Goal: Transaction & Acquisition: Book appointment/travel/reservation

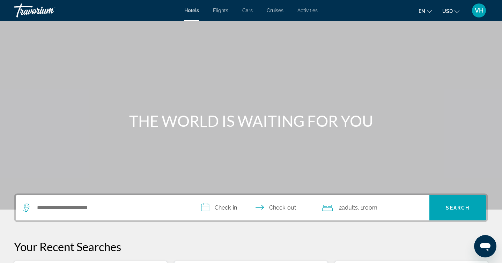
click at [248, 10] on span "Cars" at bounding box center [247, 11] width 10 height 6
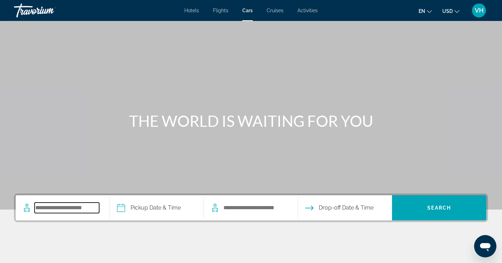
click at [45, 207] on input "Search pickup location" at bounding box center [67, 207] width 65 height 10
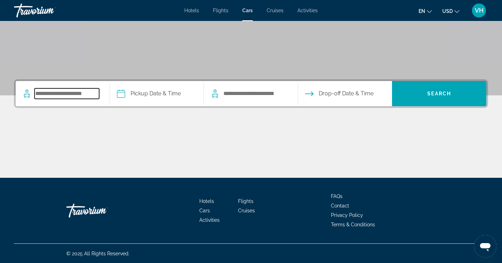
scroll to position [114, 0]
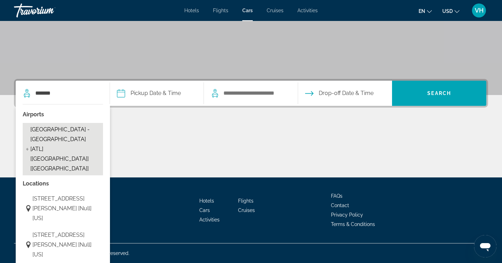
click at [71, 133] on span "[GEOGRAPHIC_DATA] - [GEOGRAPHIC_DATA] [ATL] [[GEOGRAPHIC_DATA]] [[GEOGRAPHIC_DA…" at bounding box center [64, 149] width 69 height 49
type input "**********"
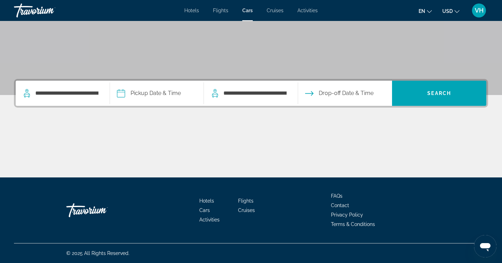
click at [155, 94] on input "Pickup date" at bounding box center [156, 94] width 97 height 27
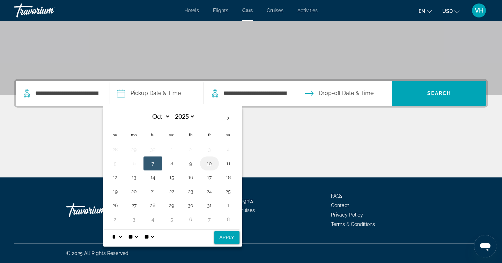
click at [209, 164] on button "10" at bounding box center [209, 163] width 11 height 10
click at [133, 180] on button "13" at bounding box center [133, 177] width 11 height 10
click at [207, 165] on button "10" at bounding box center [209, 163] width 11 height 10
click at [122, 236] on select "* * * * * * * * * ** ** **" at bounding box center [117, 237] width 13 height 14
select select "**"
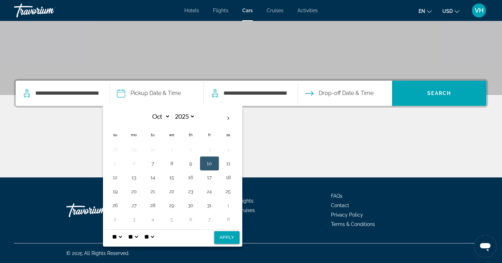
click at [111, 230] on select "* * * * * * * * * ** ** **" at bounding box center [117, 237] width 13 height 14
click at [226, 238] on button "Apply" at bounding box center [226, 237] width 25 height 13
type input "**********"
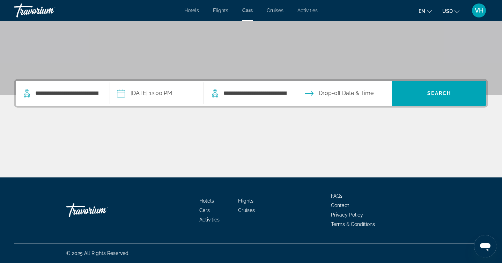
click at [342, 91] on input "Drop-off date" at bounding box center [344, 94] width 97 height 27
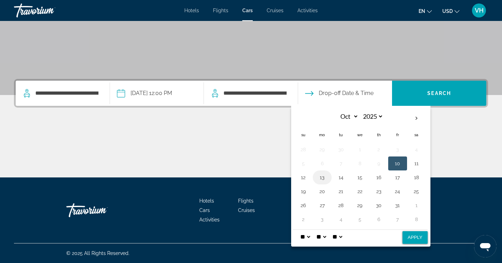
click at [321, 178] on button "13" at bounding box center [322, 177] width 11 height 10
click at [416, 239] on button "Apply" at bounding box center [414, 237] width 25 height 13
type input "**********"
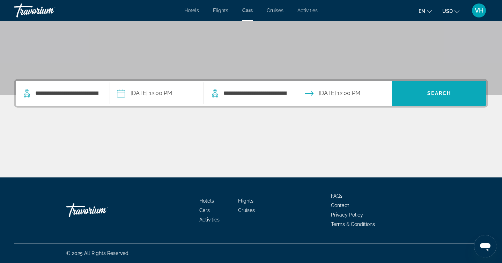
click at [435, 94] on span "Search" at bounding box center [439, 93] width 24 height 6
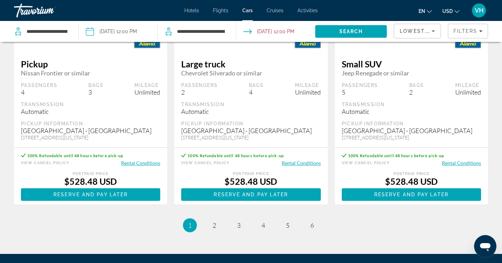
scroll to position [990, 0]
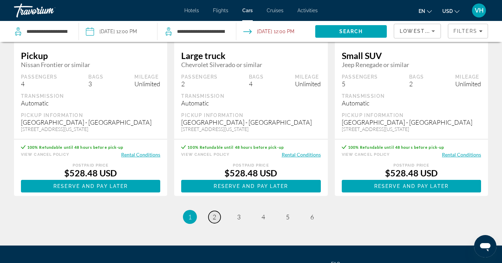
click at [214, 221] on span "2" at bounding box center [214, 217] width 3 height 8
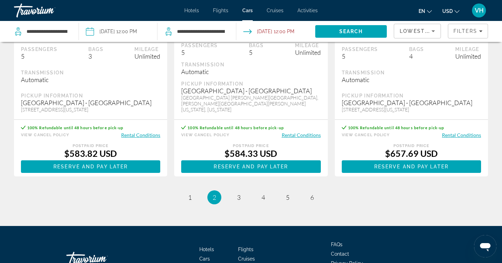
scroll to position [1044, 0]
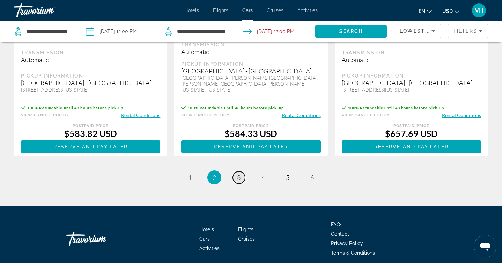
click at [239, 177] on span "3" at bounding box center [238, 177] width 3 height 8
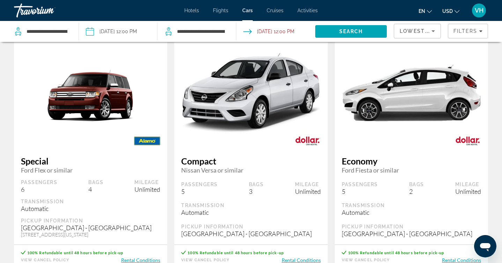
scroll to position [304, 0]
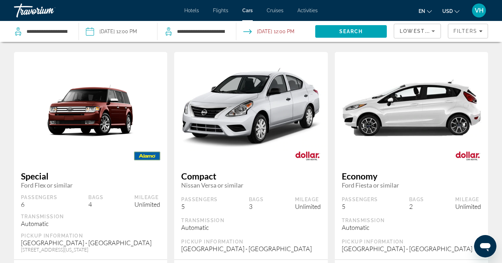
click at [189, 8] on span "Hotels" at bounding box center [191, 11] width 15 height 6
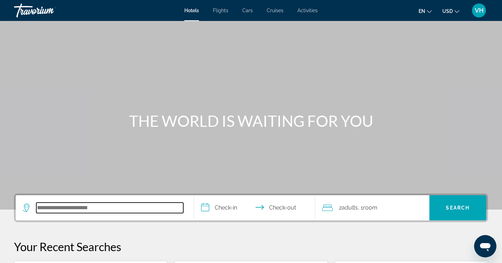
click at [44, 208] on input "Search hotel destination" at bounding box center [109, 207] width 147 height 10
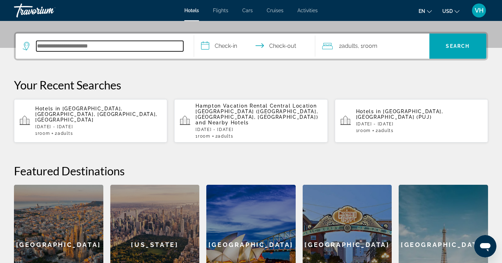
scroll to position [171, 0]
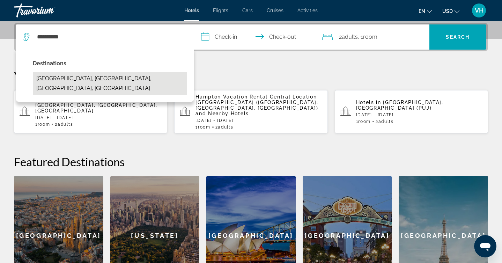
click at [101, 80] on button "[GEOGRAPHIC_DATA], [GEOGRAPHIC_DATA], [GEOGRAPHIC_DATA], [GEOGRAPHIC_DATA]" at bounding box center [110, 83] width 154 height 23
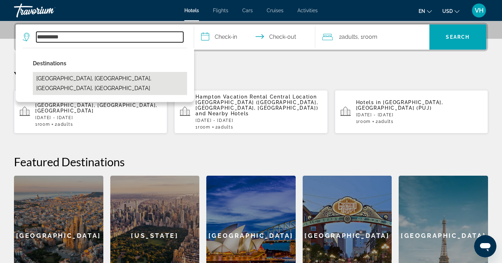
type input "**********"
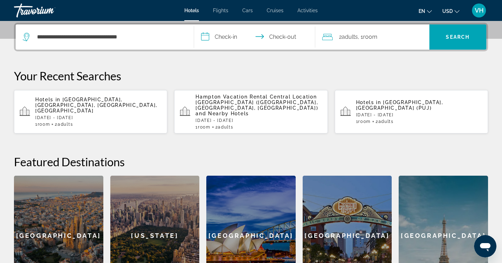
click at [222, 35] on input "**********" at bounding box center [256, 37] width 124 height 27
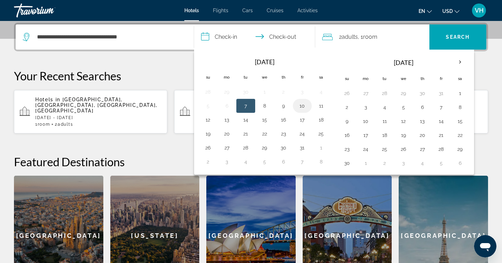
click at [301, 106] on button "10" at bounding box center [302, 106] width 11 height 10
click at [207, 119] on button "12" at bounding box center [207, 120] width 11 height 10
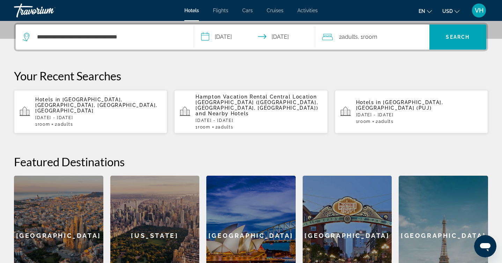
click at [225, 38] on input "**********" at bounding box center [256, 37] width 124 height 27
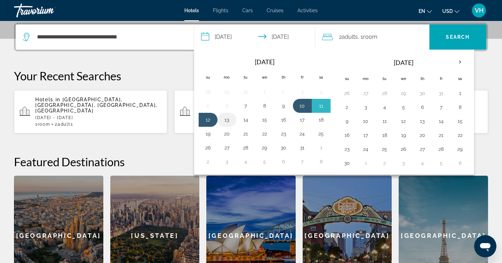
click at [227, 120] on button "13" at bounding box center [226, 120] width 11 height 10
click at [302, 107] on button "10" at bounding box center [302, 106] width 11 height 10
type input "**********"
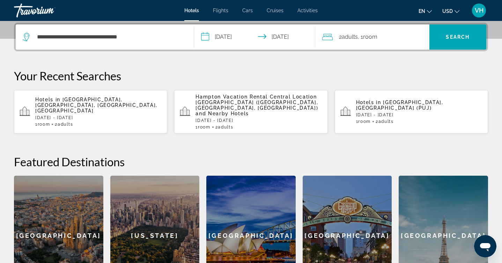
click at [288, 36] on input "**********" at bounding box center [256, 37] width 124 height 27
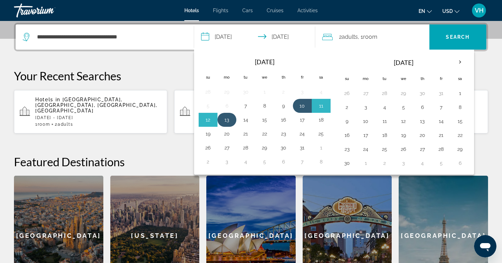
click at [227, 119] on button "13" at bounding box center [226, 120] width 11 height 10
click at [179, 64] on div "**********" at bounding box center [251, 159] width 502 height 273
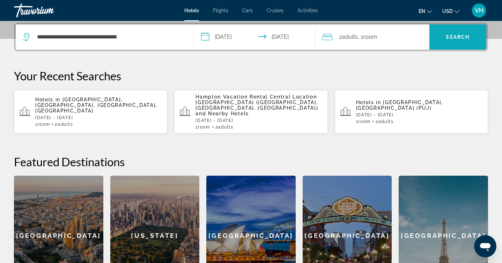
click at [456, 39] on span "Search" at bounding box center [458, 37] width 24 height 6
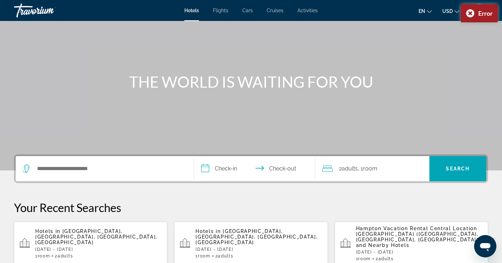
scroll to position [38, 0]
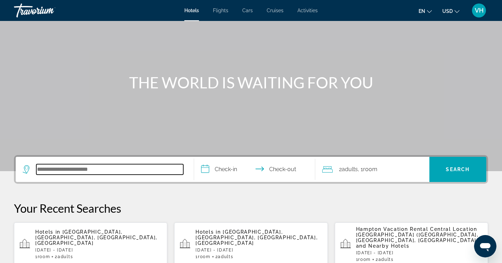
click at [52, 171] on input "Search hotel destination" at bounding box center [109, 169] width 147 height 10
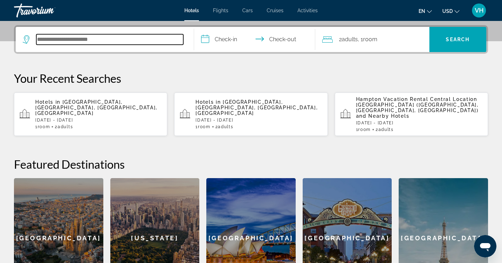
scroll to position [171, 0]
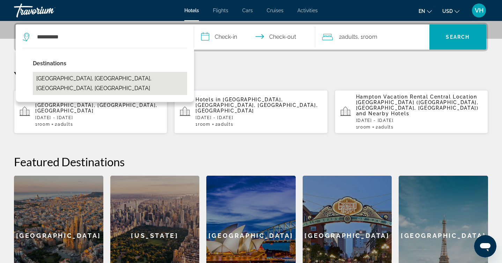
click at [84, 80] on button "[GEOGRAPHIC_DATA], [GEOGRAPHIC_DATA], [GEOGRAPHIC_DATA], [GEOGRAPHIC_DATA]" at bounding box center [110, 83] width 154 height 23
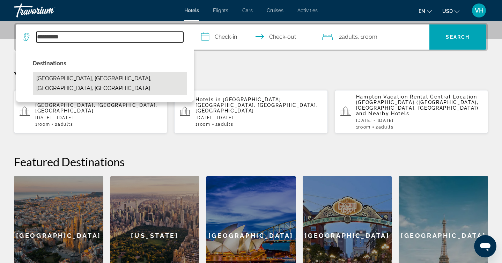
type input "**********"
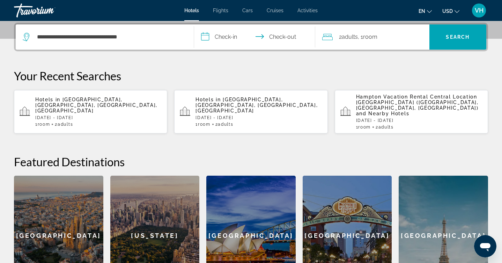
click at [226, 37] on input "**********" at bounding box center [256, 37] width 124 height 27
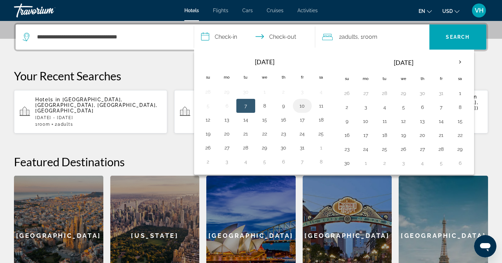
click at [305, 105] on button "10" at bounding box center [302, 106] width 11 height 10
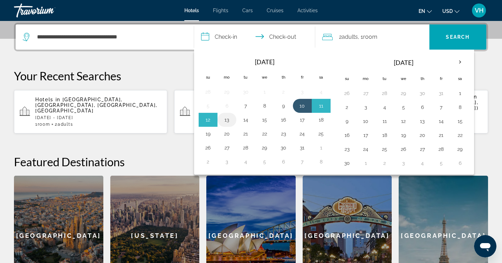
click at [230, 119] on button "13" at bounding box center [226, 120] width 11 height 10
type input "**********"
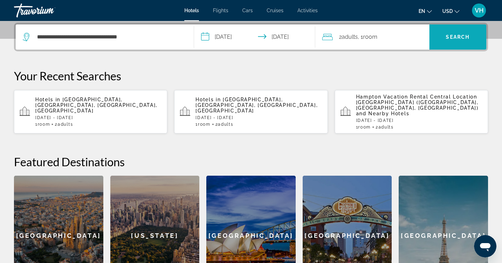
click at [456, 36] on span "Search" at bounding box center [458, 37] width 24 height 6
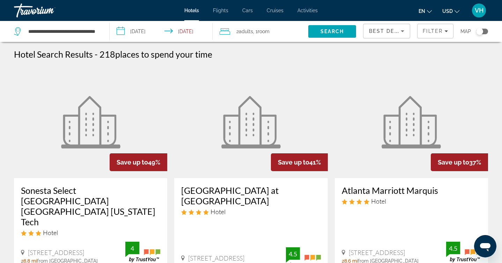
click at [403, 30] on icon "Sort by" at bounding box center [402, 31] width 3 height 2
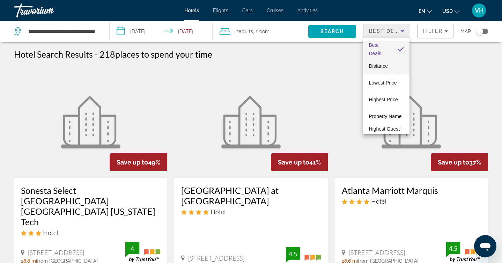
click at [384, 65] on span "Distance" at bounding box center [378, 66] width 19 height 6
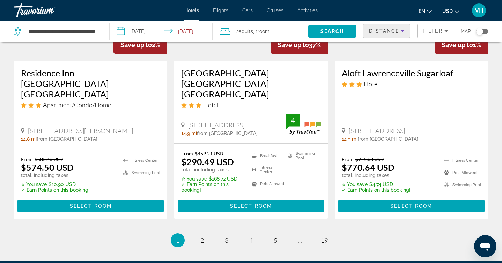
scroll to position [947, 0]
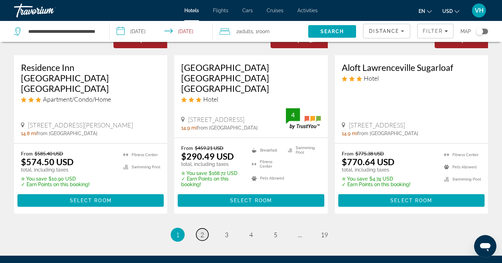
click at [204, 228] on link "page 2" at bounding box center [202, 234] width 12 height 12
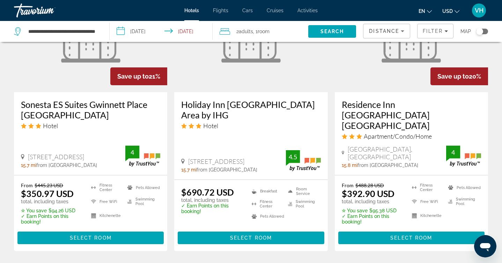
scroll to position [950, 0]
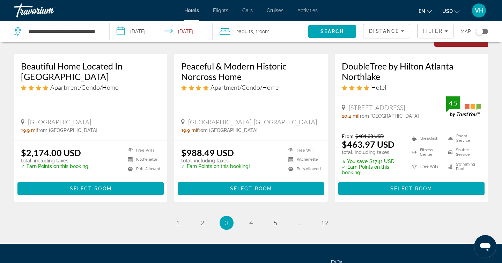
scroll to position [956, 0]
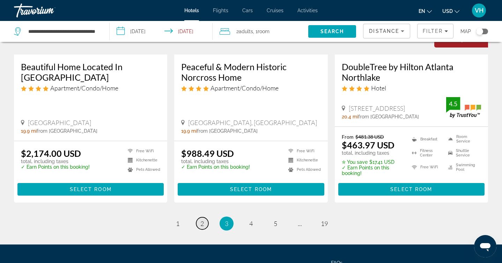
click at [203, 220] on span "2" at bounding box center [201, 224] width 3 height 8
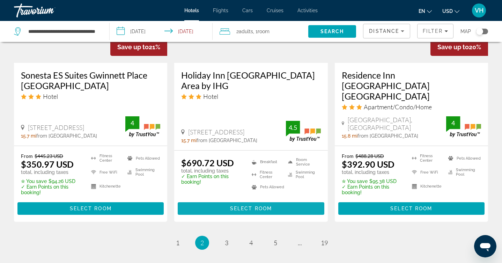
scroll to position [984, 0]
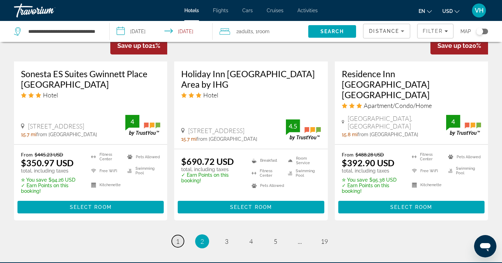
click at [178, 237] on span "1" at bounding box center [177, 241] width 3 height 8
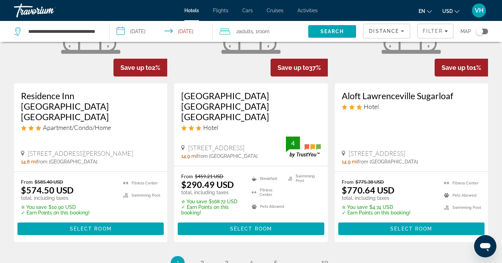
scroll to position [918, 0]
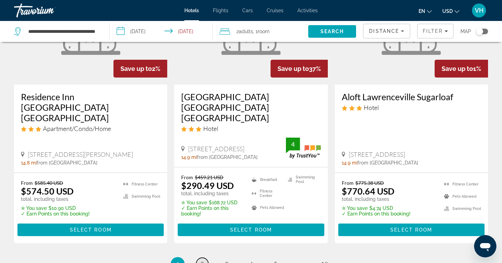
click at [202, 260] on span "2" at bounding box center [201, 264] width 3 height 8
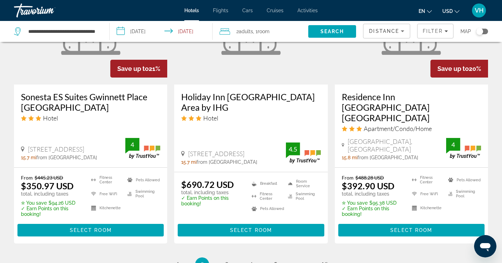
scroll to position [961, 0]
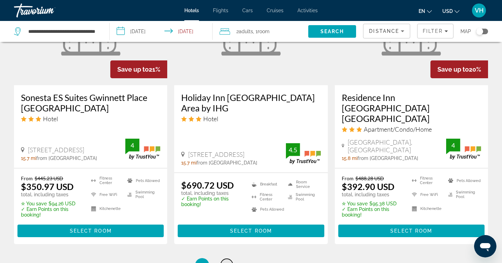
click at [226, 261] on span "3" at bounding box center [226, 265] width 3 height 8
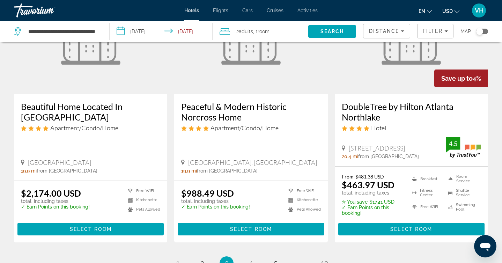
scroll to position [915, 0]
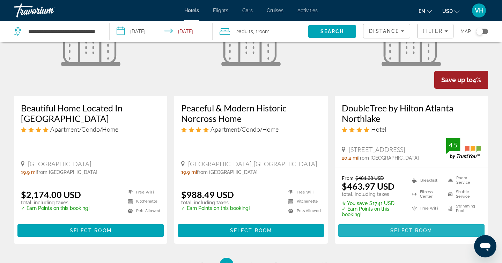
click at [407, 228] on span "Select Room" at bounding box center [411, 231] width 42 height 6
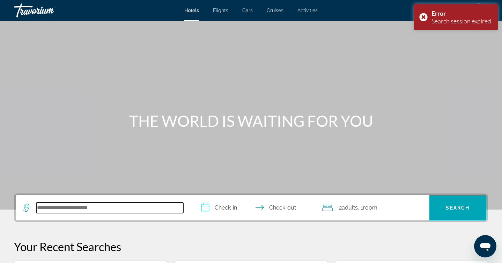
click at [46, 209] on input "Search hotel destination" at bounding box center [109, 207] width 147 height 10
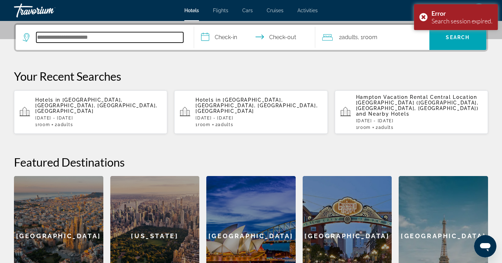
scroll to position [171, 0]
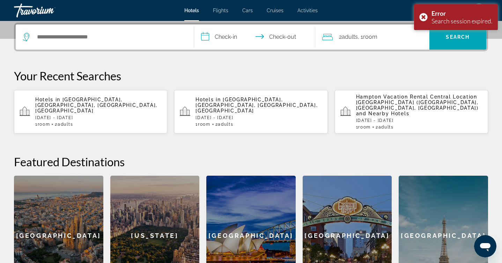
click at [76, 104] on p "Hotels in [GEOGRAPHIC_DATA], [GEOGRAPHIC_DATA], [GEOGRAPHIC_DATA], [GEOGRAPHIC_…" at bounding box center [98, 105] width 126 height 17
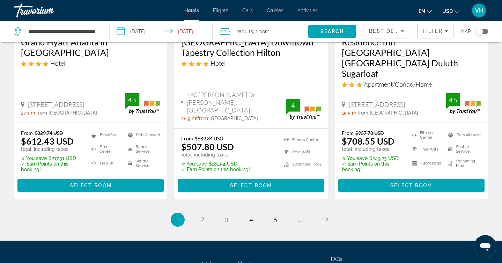
scroll to position [1000, 0]
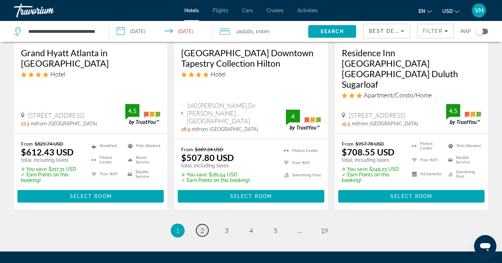
click at [200, 224] on link "page 2" at bounding box center [202, 230] width 12 height 12
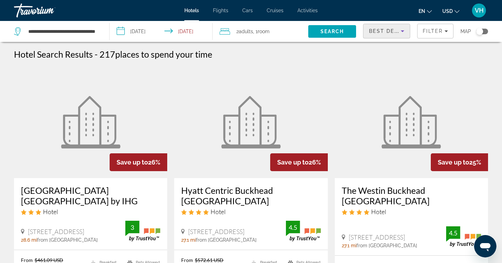
click at [403, 31] on icon "Sort by" at bounding box center [402, 31] width 3 height 2
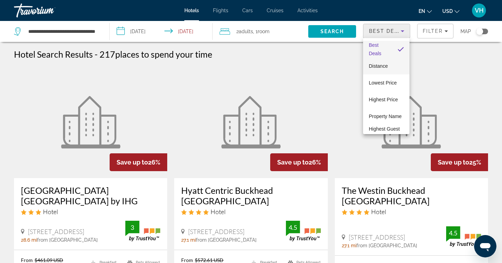
click at [384, 65] on span "Distance" at bounding box center [378, 66] width 19 height 6
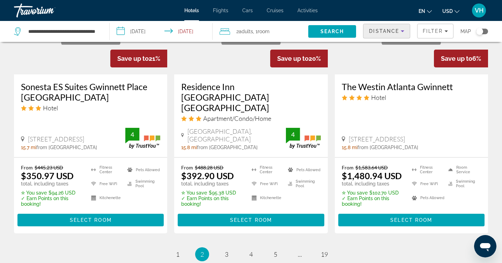
scroll to position [975, 0]
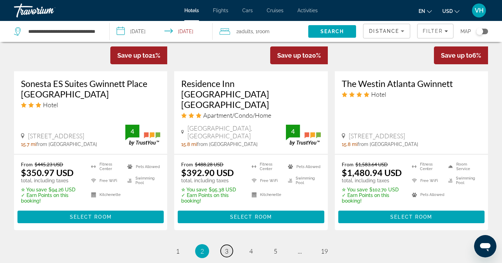
click at [228, 247] on span "3" at bounding box center [226, 251] width 3 height 8
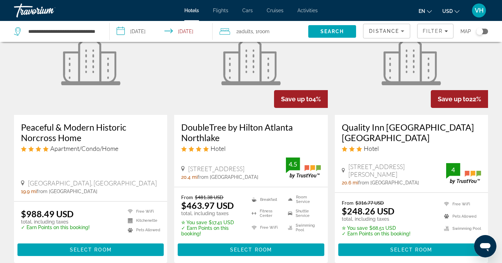
scroll to position [903, 0]
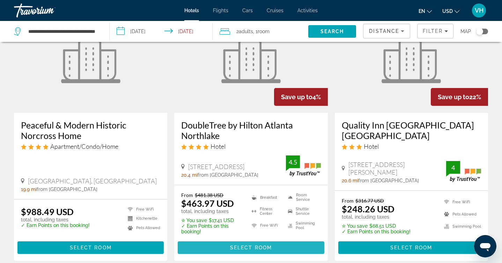
click at [248, 245] on span "Select Room" at bounding box center [251, 248] width 42 height 6
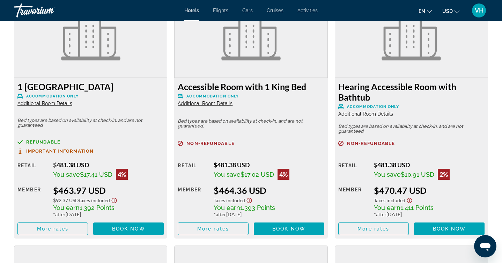
scroll to position [996, 0]
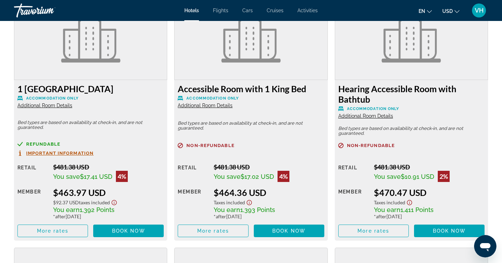
click at [365, 116] on span "Additional Room Details" at bounding box center [365, 116] width 55 height 6
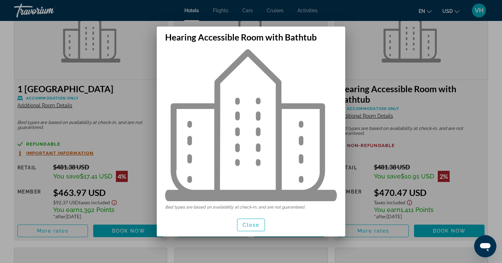
scroll to position [10, 0]
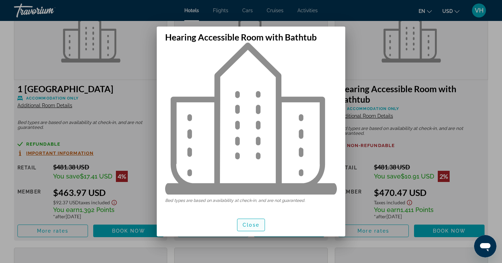
click at [251, 224] on span "Close" at bounding box center [251, 225] width 17 height 6
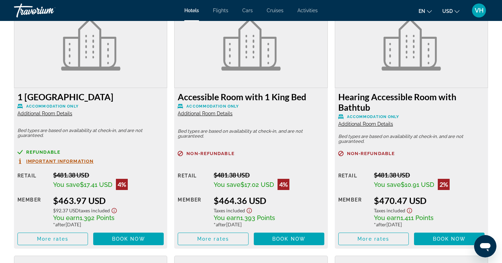
scroll to position [994, 0]
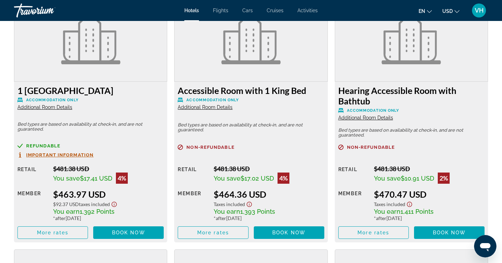
click at [48, 108] on span "Additional Room Details" at bounding box center [44, 107] width 55 height 6
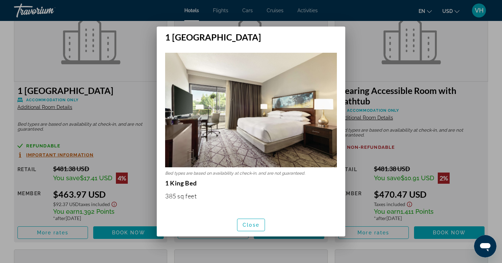
scroll to position [0, 0]
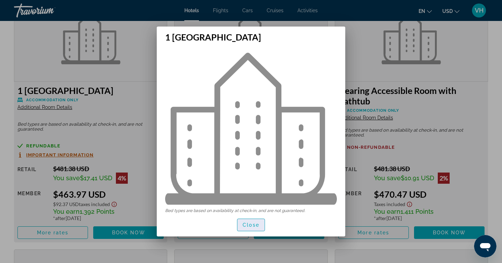
click at [245, 223] on span "Close" at bounding box center [251, 225] width 17 height 6
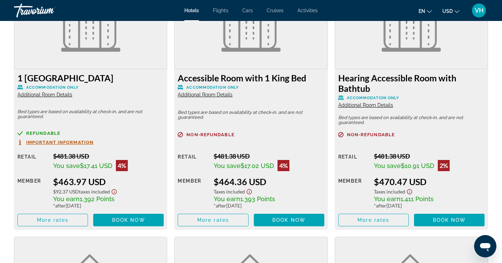
scroll to position [1008, 0]
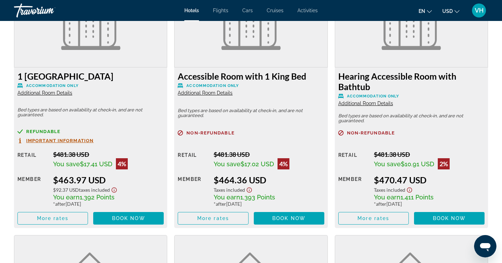
click at [76, 140] on span "Important Information" at bounding box center [59, 140] width 67 height 5
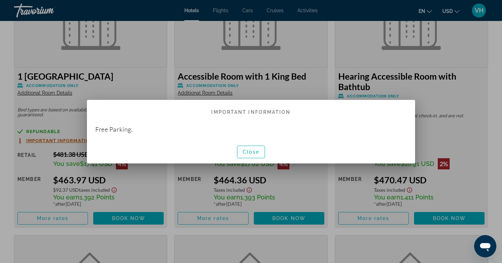
scroll to position [0, 0]
click at [255, 153] on span "Close" at bounding box center [251, 152] width 17 height 6
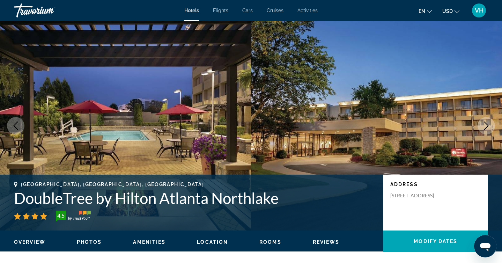
scroll to position [1008, 0]
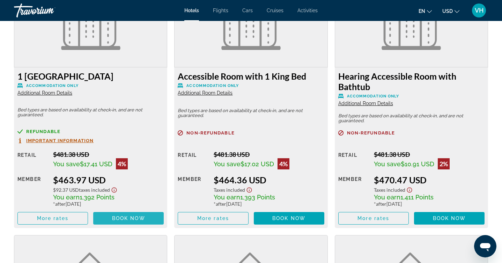
click at [121, 219] on span "Book now" at bounding box center [128, 218] width 33 height 6
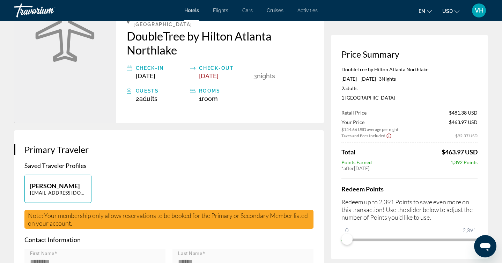
scroll to position [57, 0]
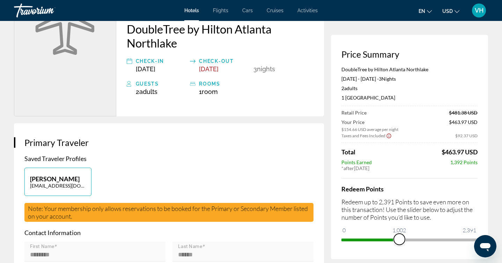
drag, startPoint x: 347, startPoint y: 240, endPoint x: 399, endPoint y: 240, distance: 52.7
click at [399, 240] on span "ngx-slider" at bounding box center [399, 239] width 11 height 11
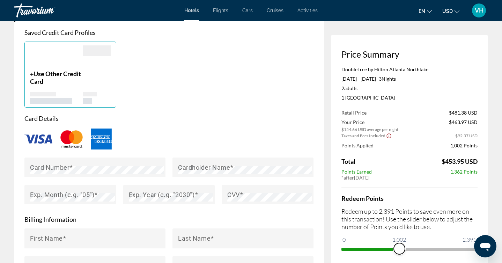
scroll to position [540, 0]
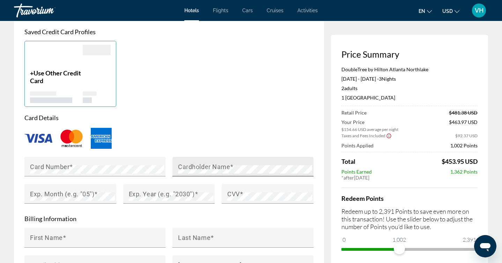
click at [199, 163] on mat-label "Cardholder Name" at bounding box center [204, 166] width 52 height 7
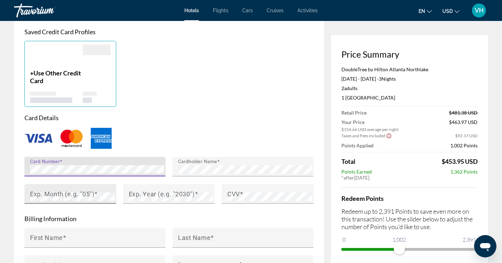
click at [52, 190] on mat-label "Exp. Month (e.g. "05")" at bounding box center [62, 193] width 64 height 7
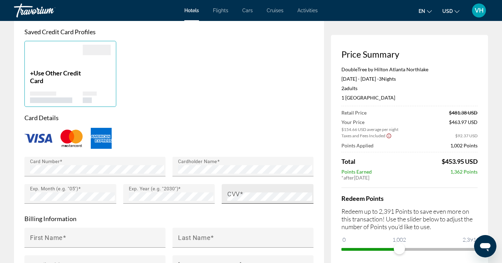
click at [241, 190] on span "Main content" at bounding box center [241, 193] width 3 height 7
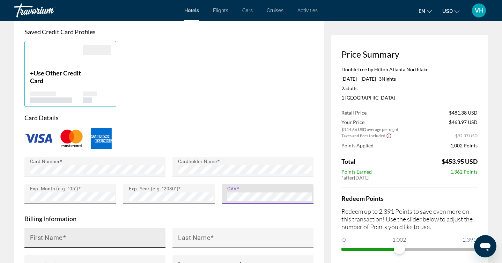
click at [64, 234] on span "Main content" at bounding box center [64, 237] width 3 height 7
click at [64, 236] on input "First Name" at bounding box center [97, 240] width 134 height 8
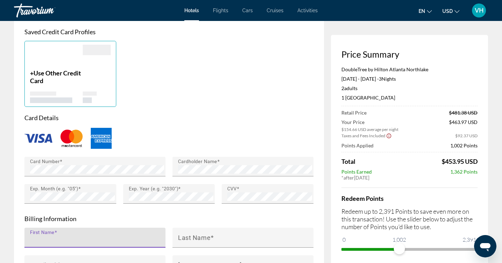
type input "*"
type input "*******"
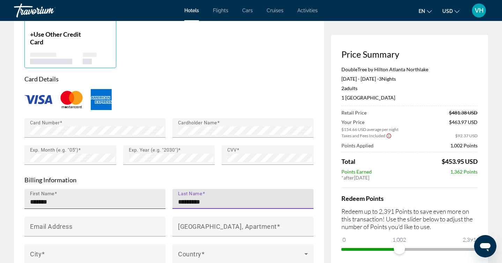
scroll to position [583, 0]
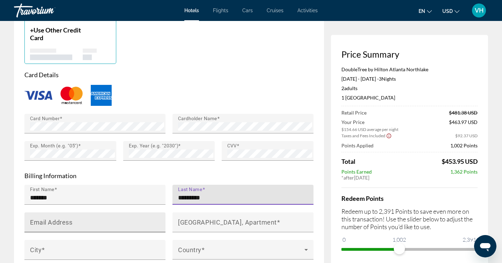
type input "*********"
click at [82, 221] on input "Email Address" at bounding box center [97, 225] width 134 height 8
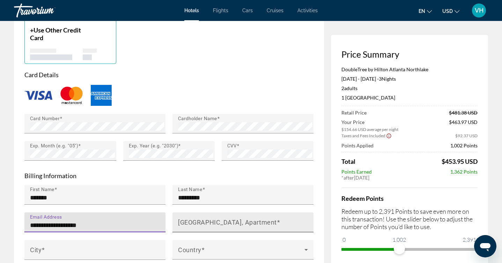
type input "**********"
click at [198, 218] on mat-label "[GEOGRAPHIC_DATA], Apartment" at bounding box center [227, 221] width 99 height 7
click at [198, 221] on input "[GEOGRAPHIC_DATA], Apartment" at bounding box center [245, 225] width 134 height 8
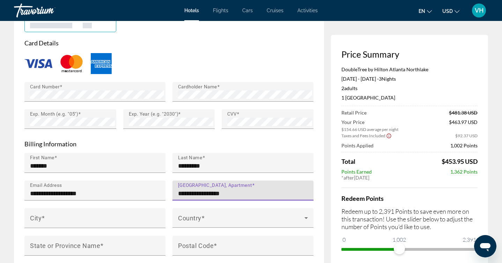
scroll to position [621, 0]
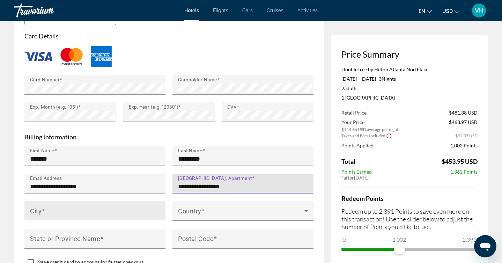
type input "**********"
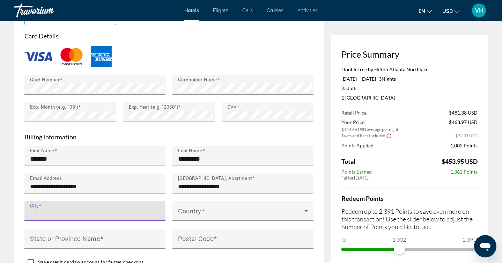
click at [115, 210] on input "City" at bounding box center [97, 214] width 134 height 8
type input "**********"
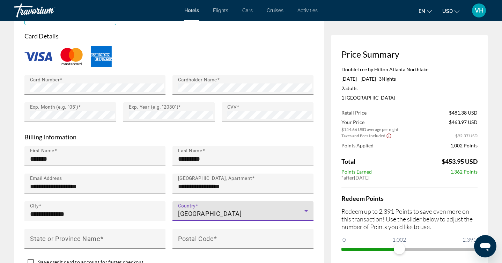
click at [206, 209] on div "[GEOGRAPHIC_DATA]" at bounding box center [241, 213] width 126 height 8
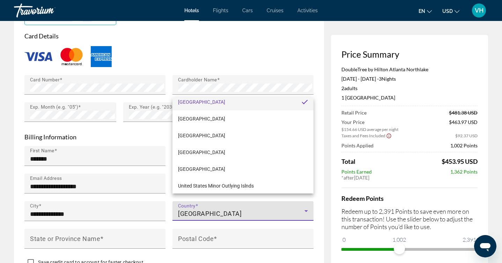
scroll to position [3999, 0]
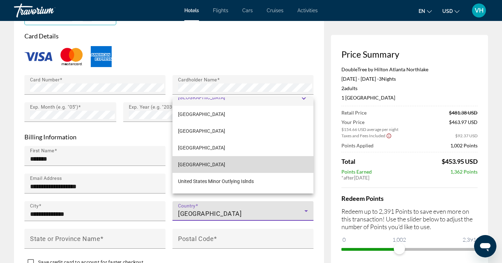
click at [210, 162] on span "[GEOGRAPHIC_DATA]" at bounding box center [201, 164] width 47 height 8
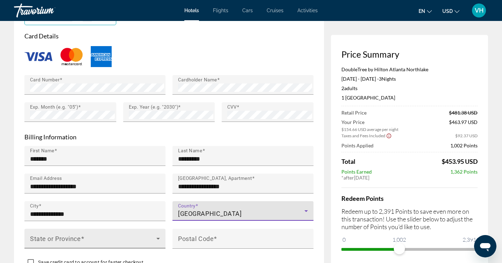
click at [114, 229] on div "State or Province" at bounding box center [95, 239] width 130 height 20
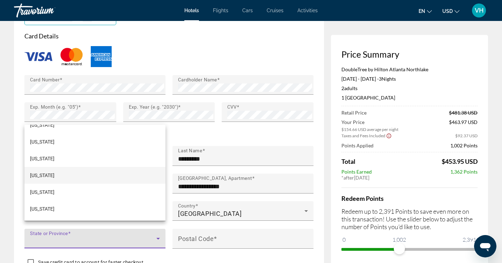
scroll to position [282, 0]
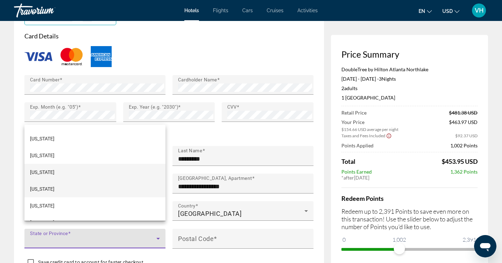
click at [61, 192] on mat-option "[US_STATE]" at bounding box center [94, 188] width 141 height 17
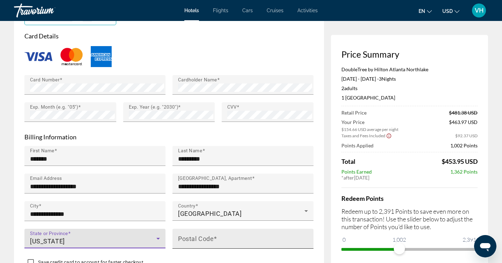
click at [229, 237] on input "Postal Code" at bounding box center [245, 241] width 134 height 8
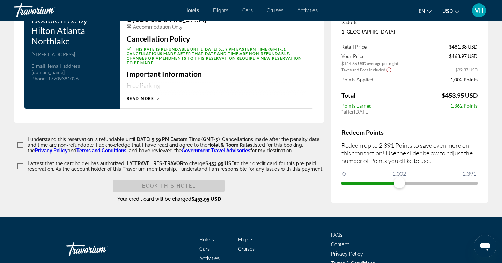
scroll to position [939, 0]
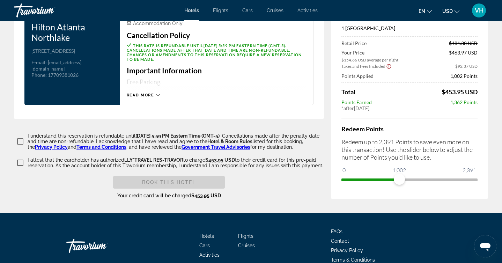
type input "*****"
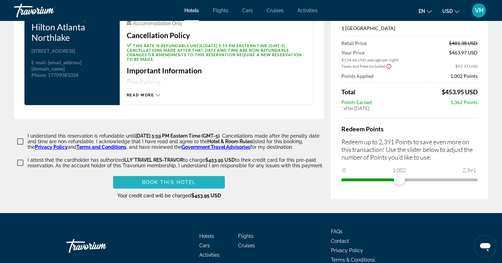
click at [172, 179] on span "Book this hotel" at bounding box center [169, 182] width 54 height 6
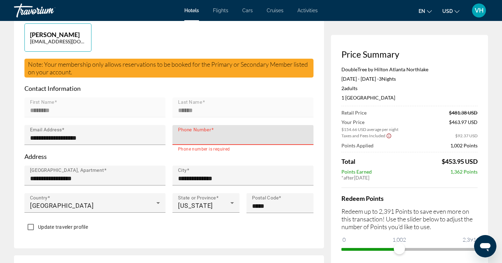
click at [186, 134] on input "Phone Number" at bounding box center [245, 138] width 134 height 8
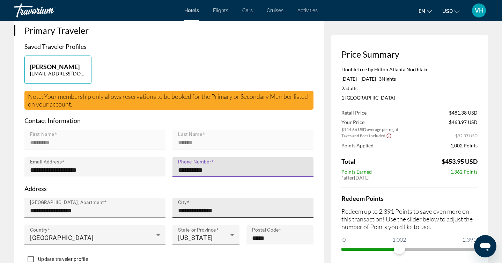
scroll to position [168, 0]
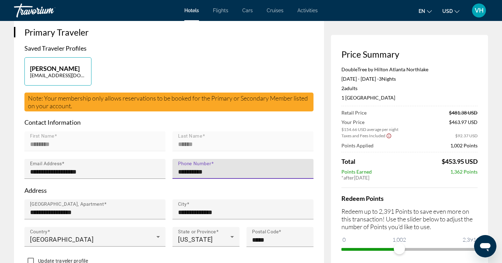
click at [177, 166] on div "**********" at bounding box center [242, 169] width 141 height 20
drag, startPoint x: 215, startPoint y: 164, endPoint x: 187, endPoint y: 164, distance: 27.2
click at [187, 168] on input "**********" at bounding box center [245, 172] width 134 height 8
type input "**********"
click at [237, 186] on p "Address" at bounding box center [168, 190] width 289 height 8
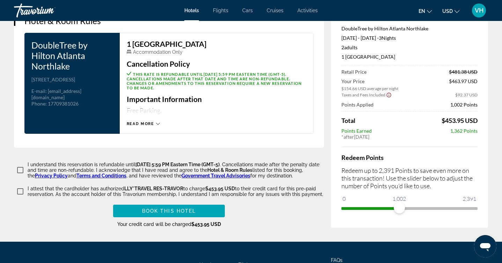
scroll to position [913, 0]
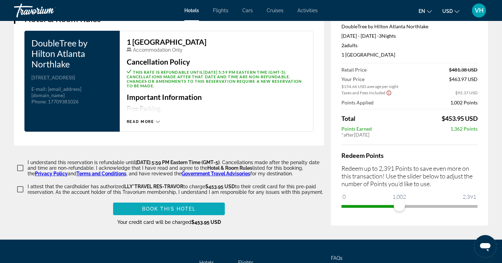
click at [166, 206] on span "Book this hotel" at bounding box center [169, 209] width 54 height 6
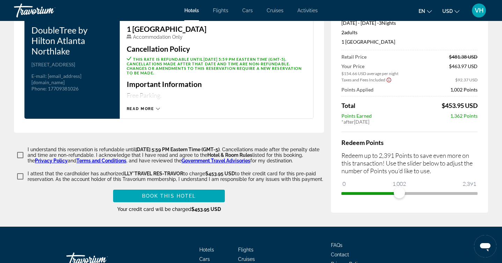
scroll to position [960, 0]
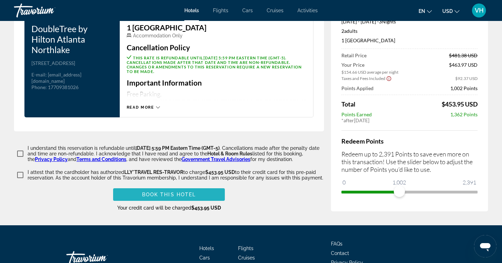
click at [160, 192] on span "Book this hotel" at bounding box center [169, 195] width 54 height 6
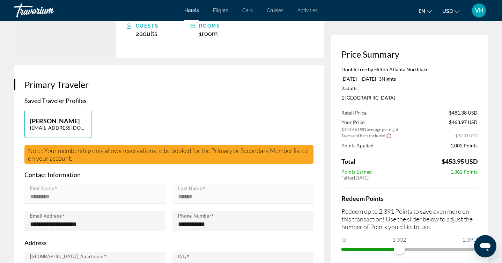
scroll to position [0, 0]
